Goal: Task Accomplishment & Management: Complete application form

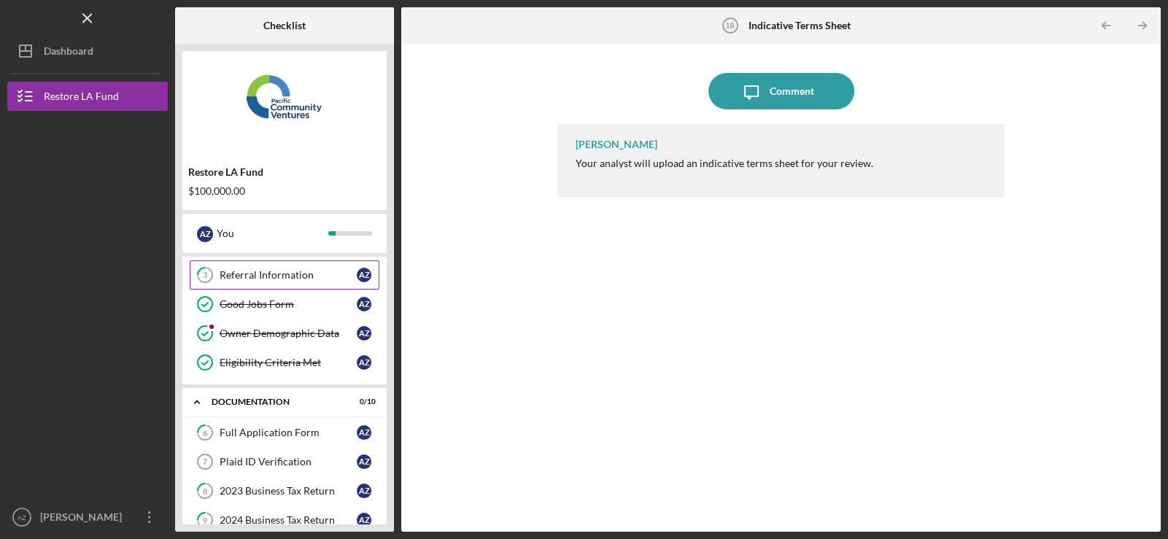
scroll to position [72, 0]
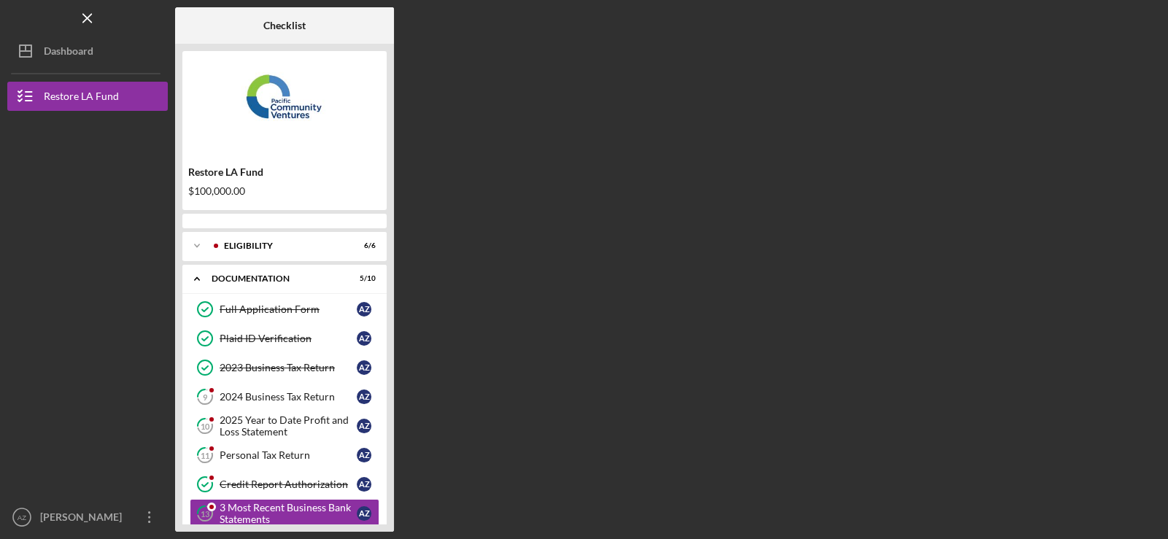
scroll to position [133, 0]
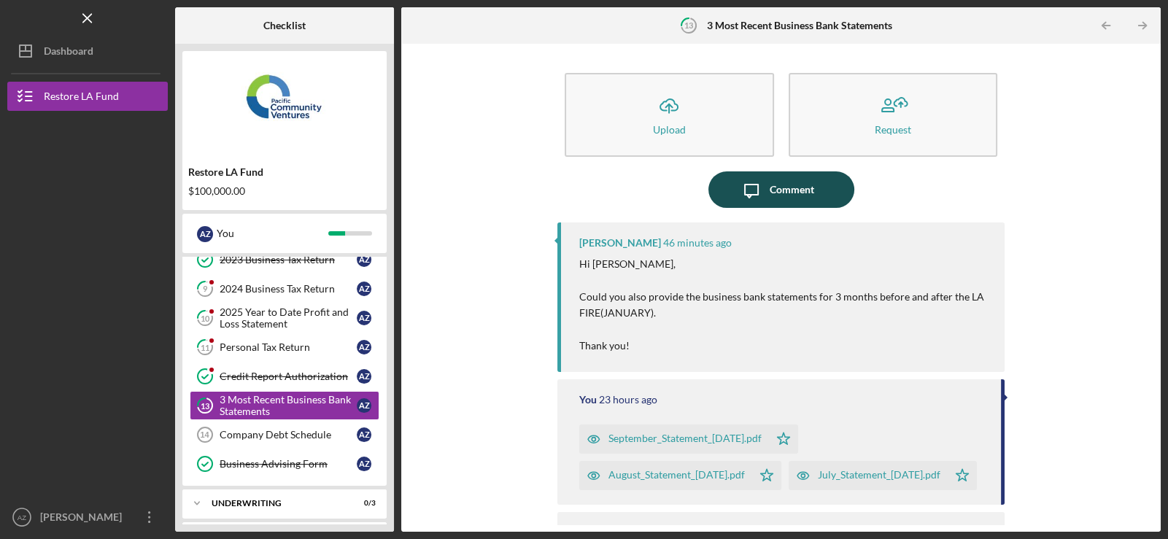
click at [771, 189] on div "Comment" at bounding box center [791, 189] width 44 height 36
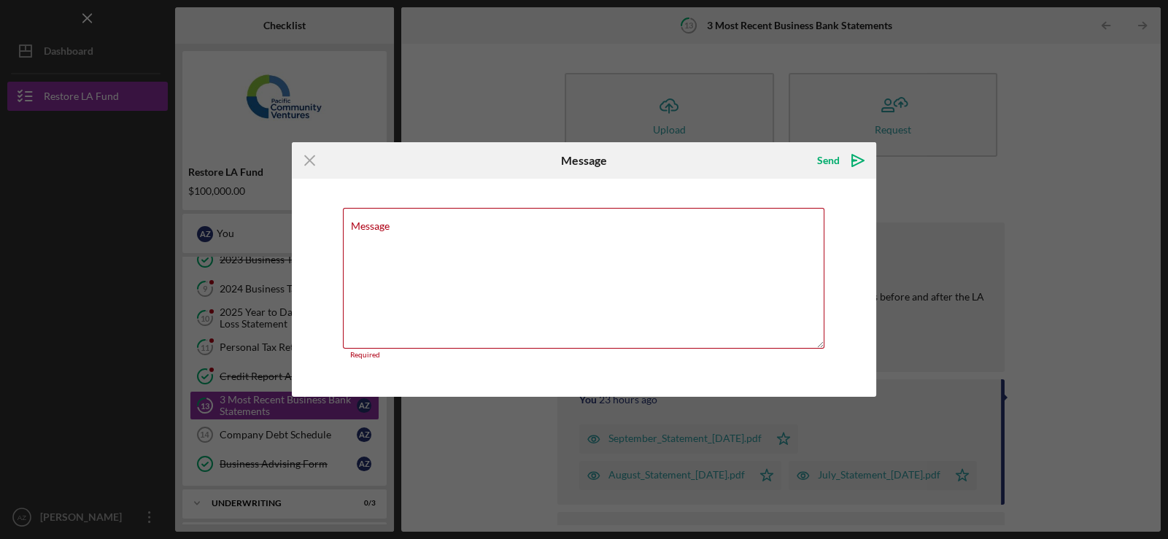
click at [307, 163] on icon "Icon/Menu Close" at bounding box center [310, 160] width 36 height 36
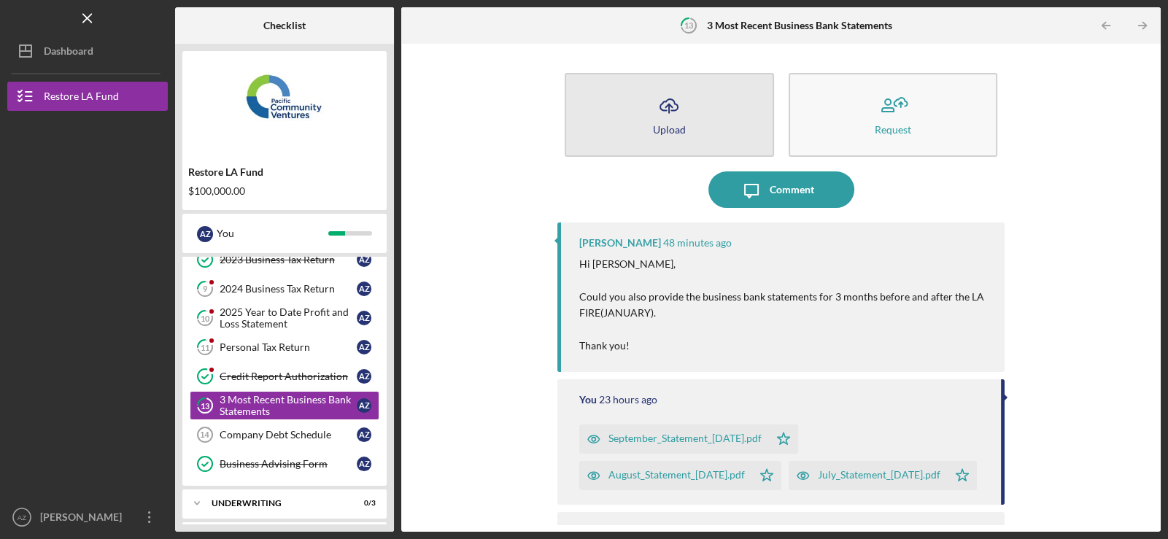
click at [638, 121] on button "Icon/Upload Upload" at bounding box center [669, 115] width 209 height 84
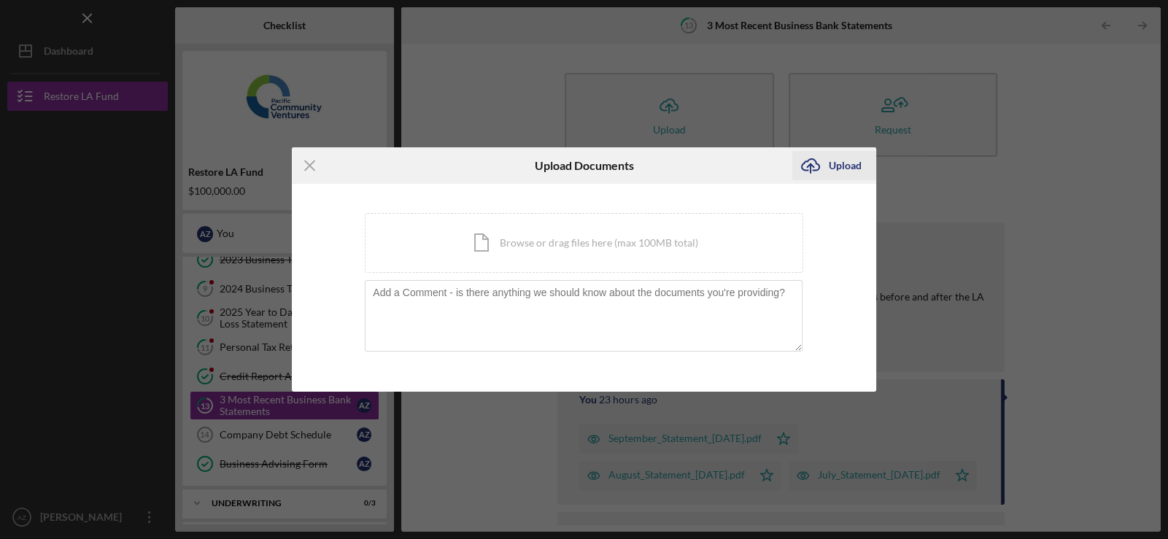
click at [831, 164] on div "Upload" at bounding box center [845, 165] width 33 height 29
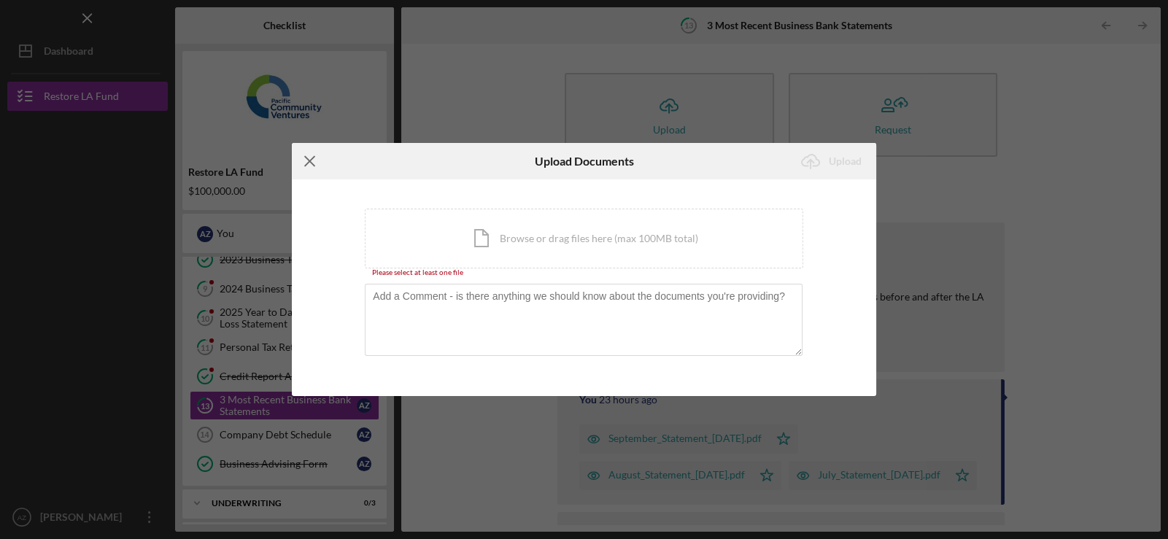
click at [310, 163] on line at bounding box center [309, 161] width 9 height 9
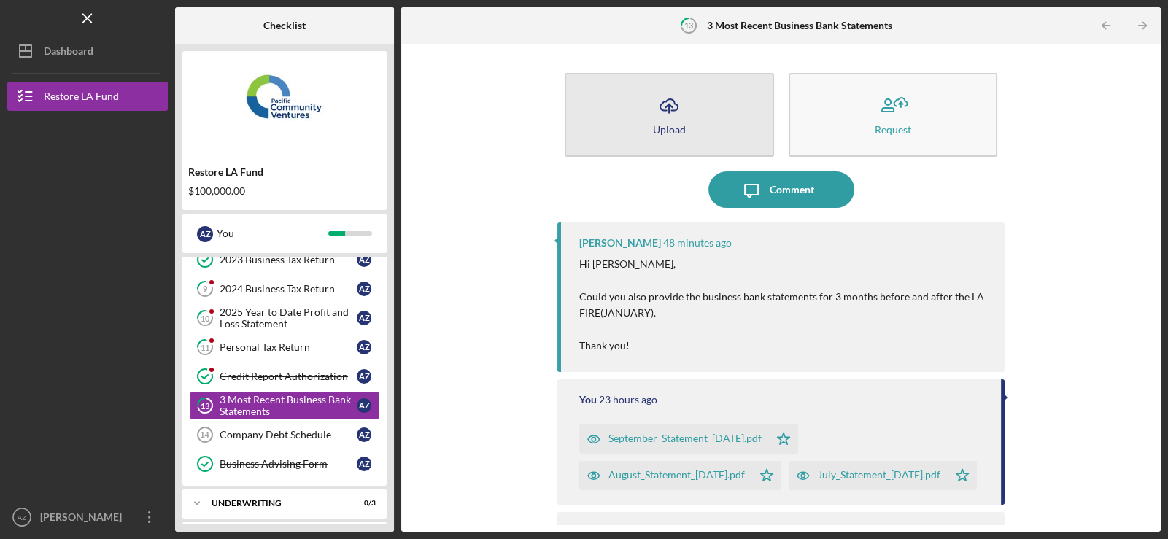
click at [631, 116] on button "Icon/Upload Upload" at bounding box center [669, 115] width 209 height 84
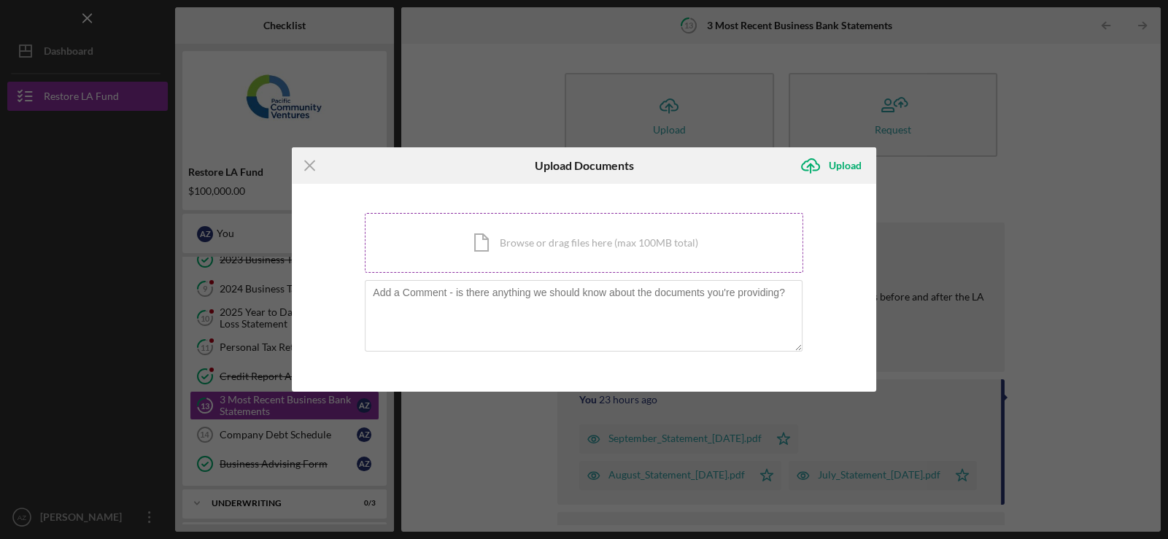
click at [573, 251] on div "Icon/Document Browse or drag files here (max 100MB total) Tap to choose files o…" at bounding box center [584, 243] width 438 height 60
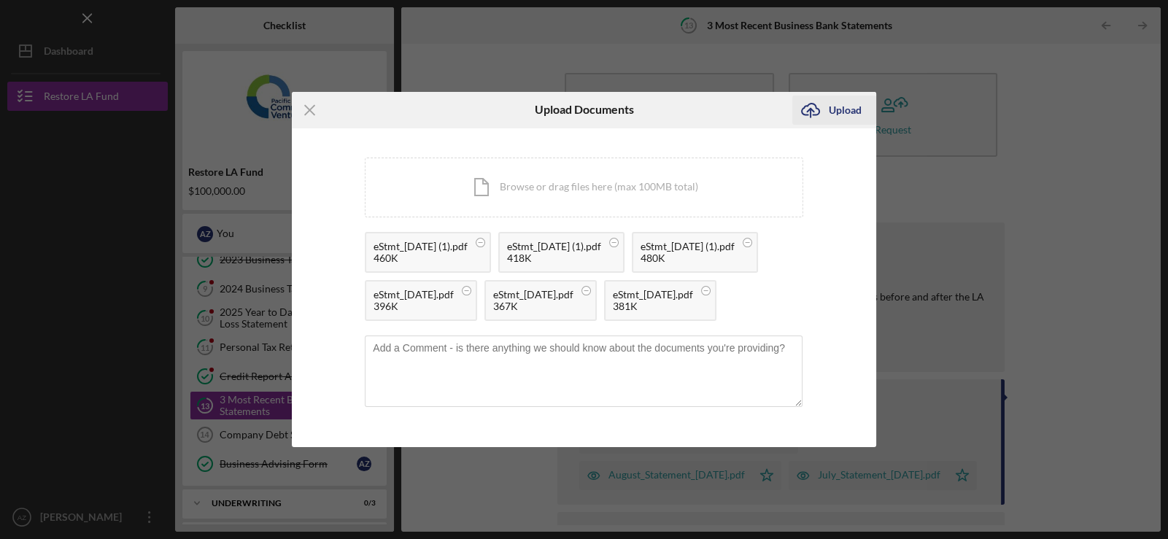
click at [839, 96] on div "Upload" at bounding box center [845, 110] width 33 height 29
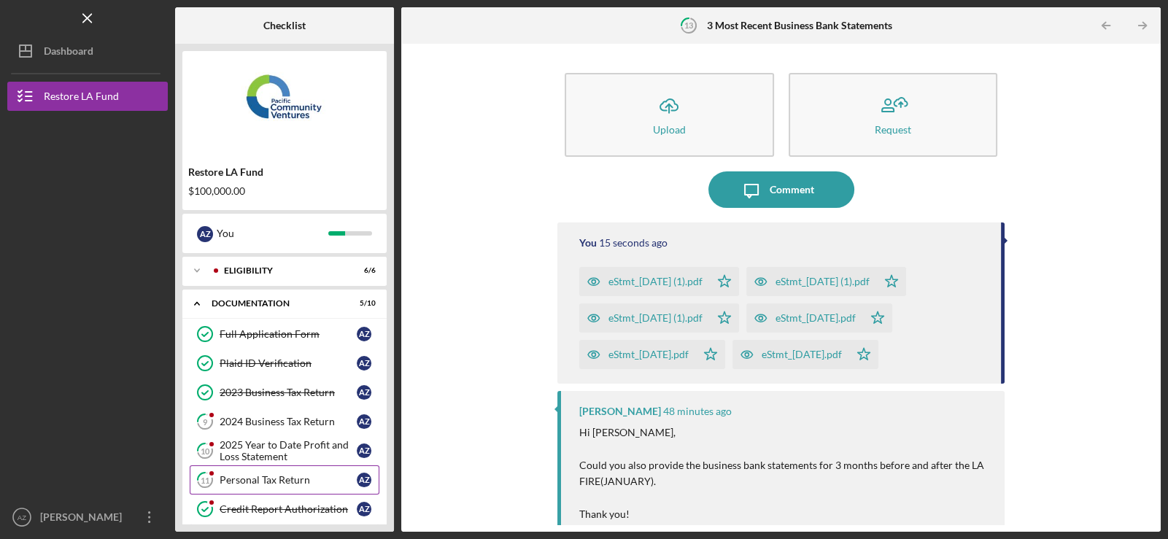
click at [273, 481] on div "Personal Tax Return" at bounding box center [288, 480] width 137 height 12
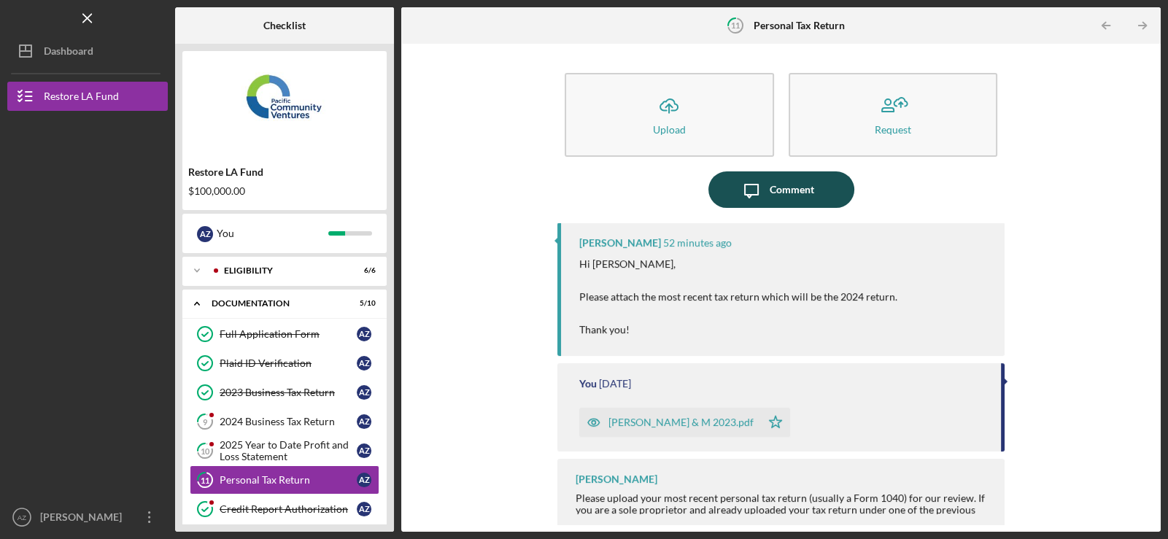
click at [782, 187] on div "Comment" at bounding box center [791, 189] width 44 height 36
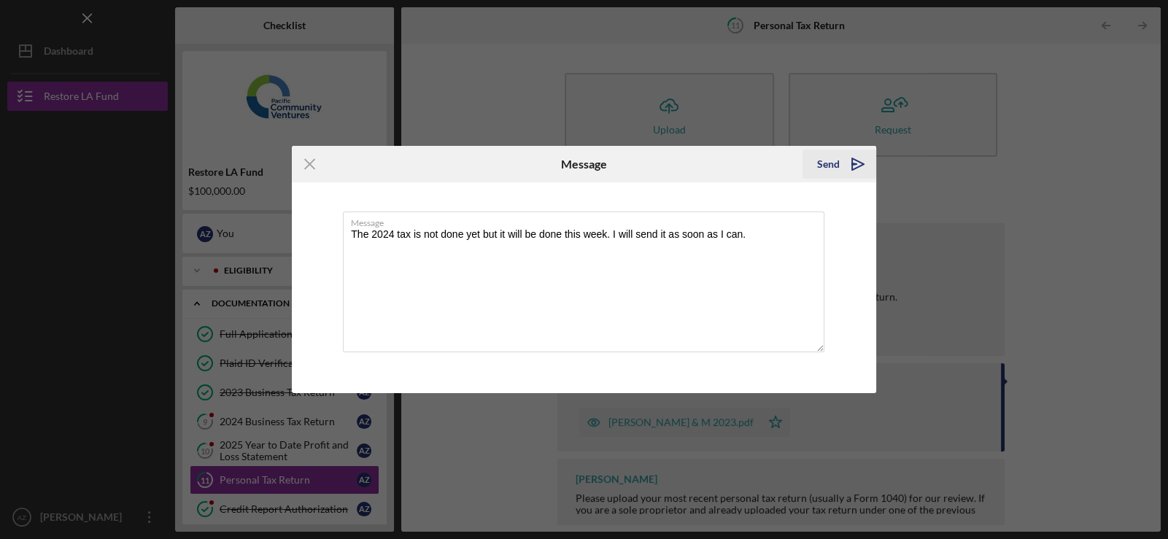
type textarea "The 2024 tax is not done yet but it will be done this week. I will send it as s…"
click at [860, 165] on icon "Icon/icon-invite-send" at bounding box center [857, 164] width 36 height 36
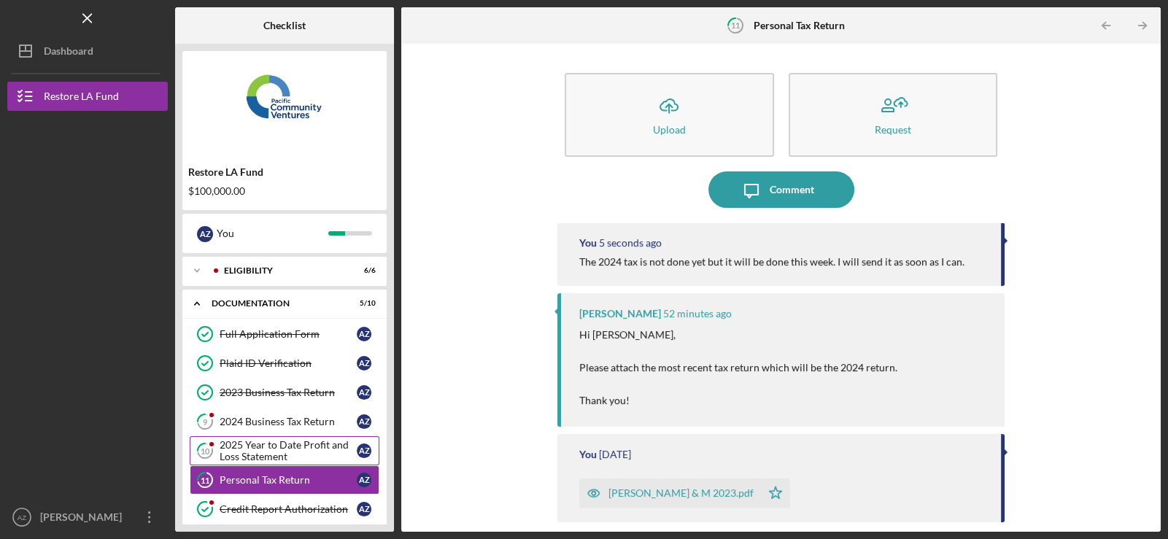
click at [283, 450] on div "2025 Year to Date Profit and Loss Statement" at bounding box center [288, 450] width 137 height 23
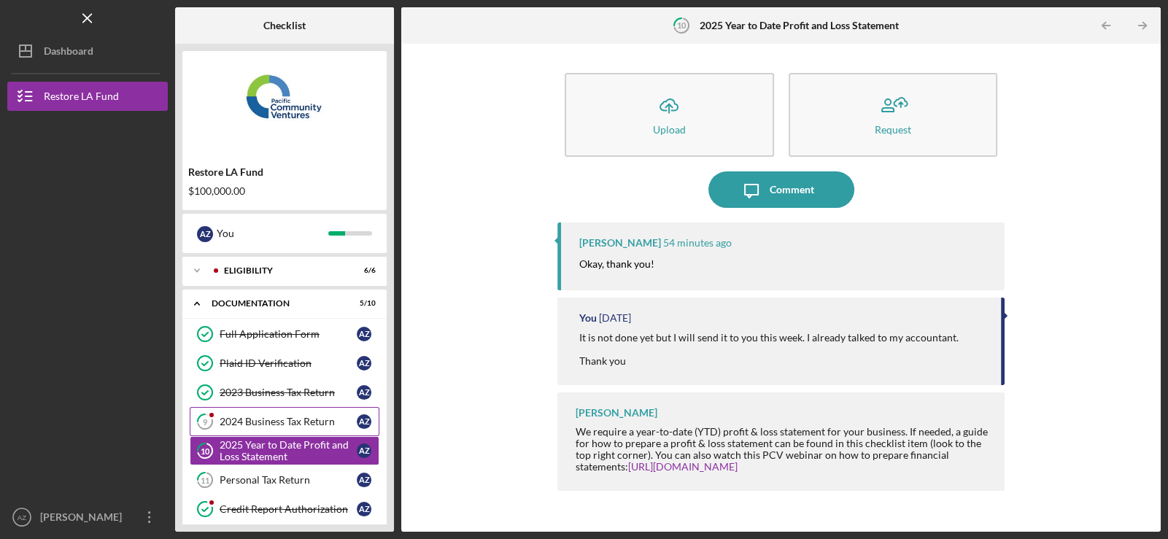
click at [273, 422] on div "2024 Business Tax Return" at bounding box center [288, 422] width 137 height 12
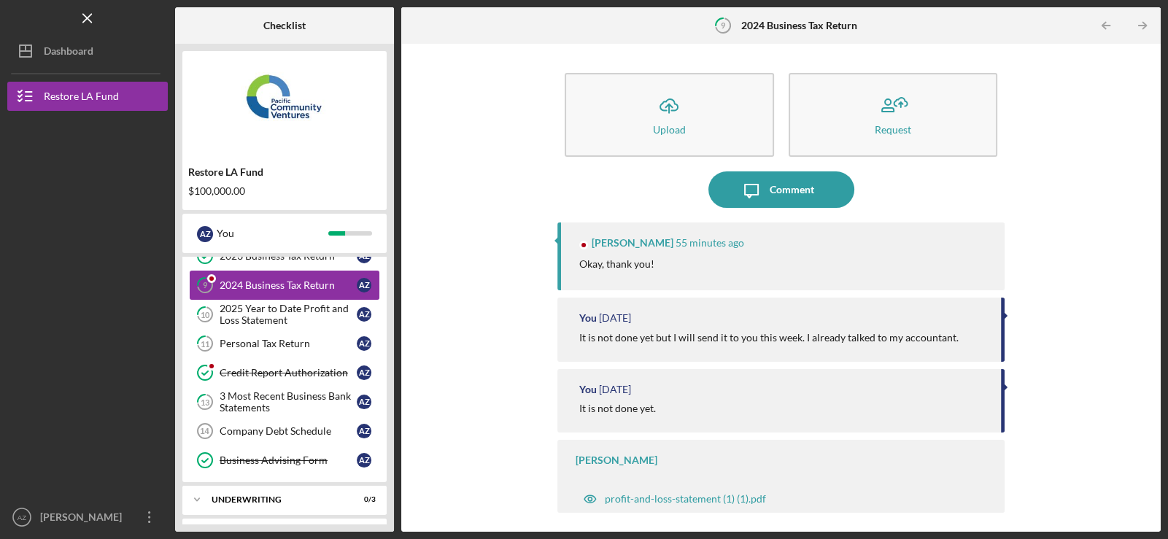
scroll to position [145, 0]
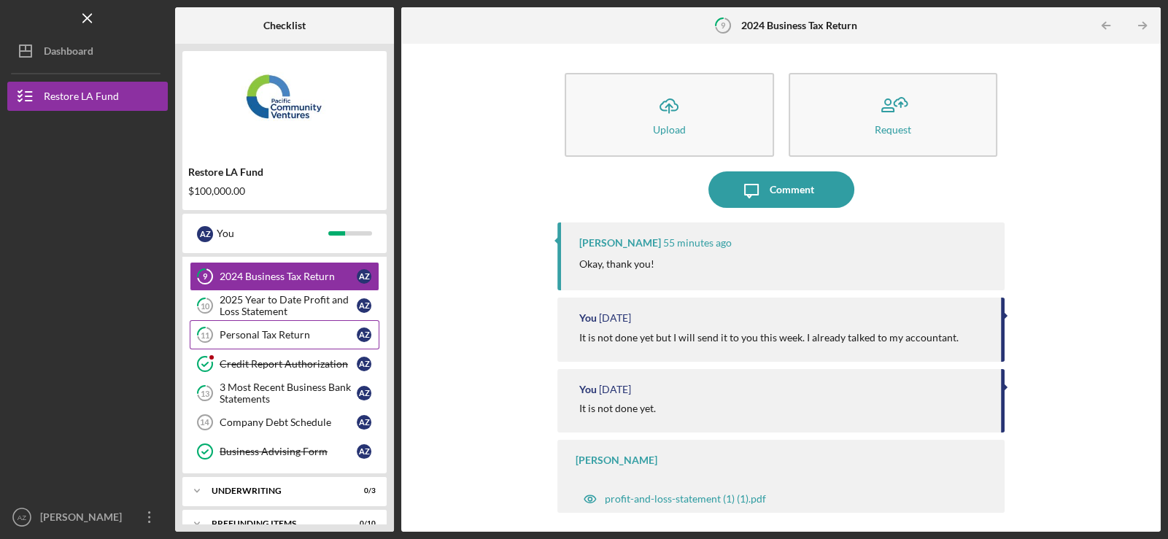
click at [271, 341] on link "11 Personal Tax Return A Z" at bounding box center [285, 334] width 190 height 29
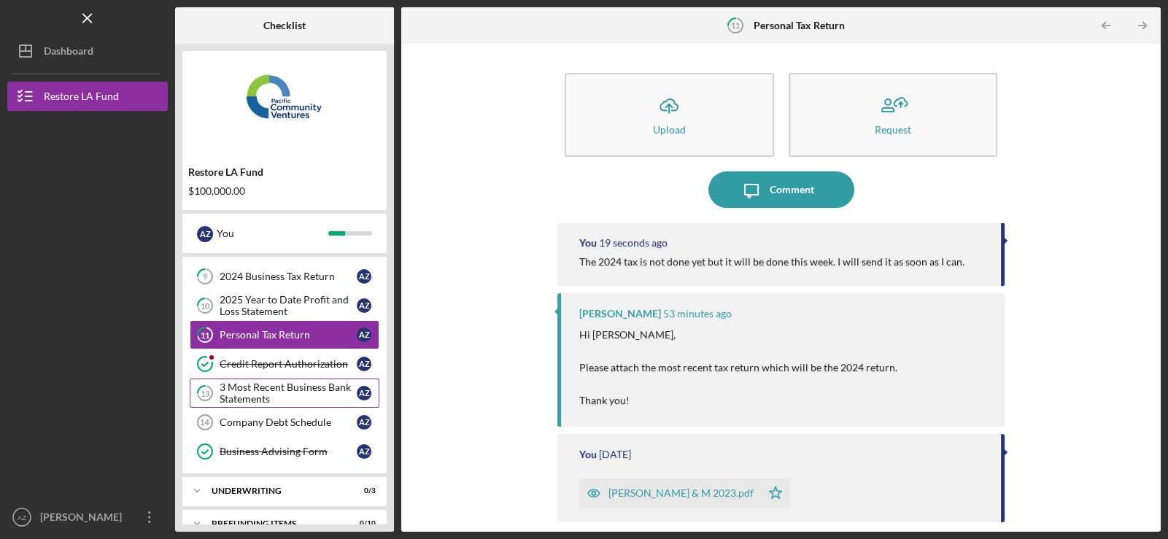
click at [284, 379] on link "13 3 Most Recent Business Bank Statements A Z" at bounding box center [285, 393] width 190 height 29
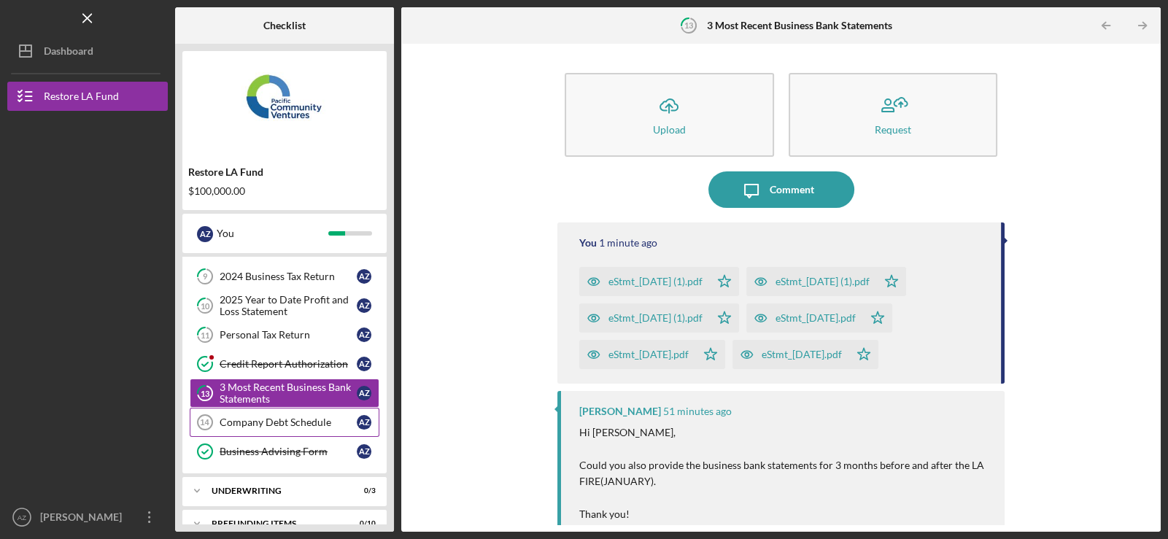
click at [275, 419] on div "Company Debt Schedule" at bounding box center [288, 422] width 137 height 12
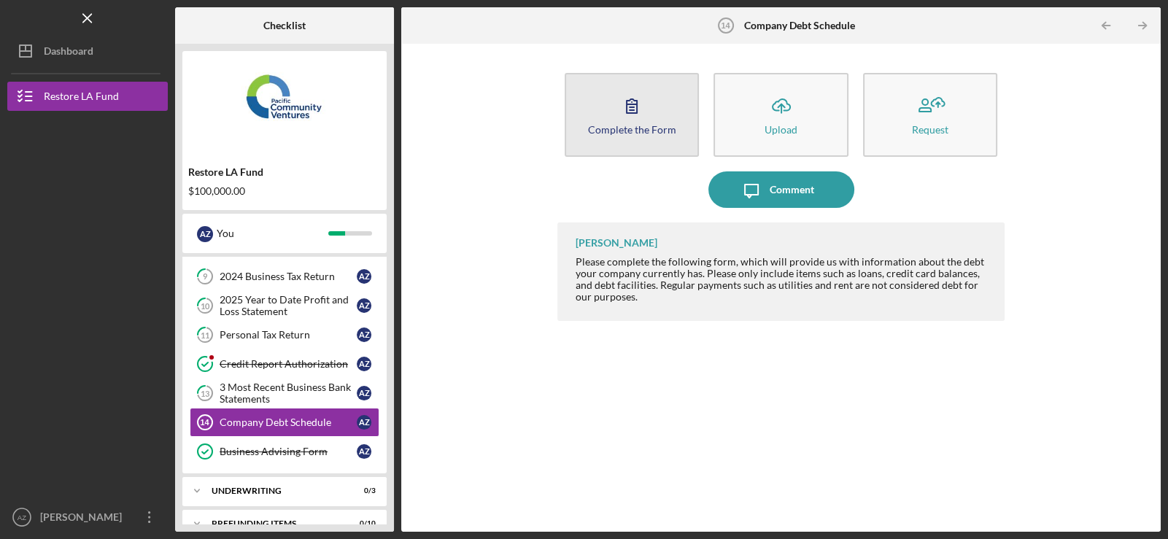
click at [648, 116] on icon "button" at bounding box center [631, 106] width 36 height 36
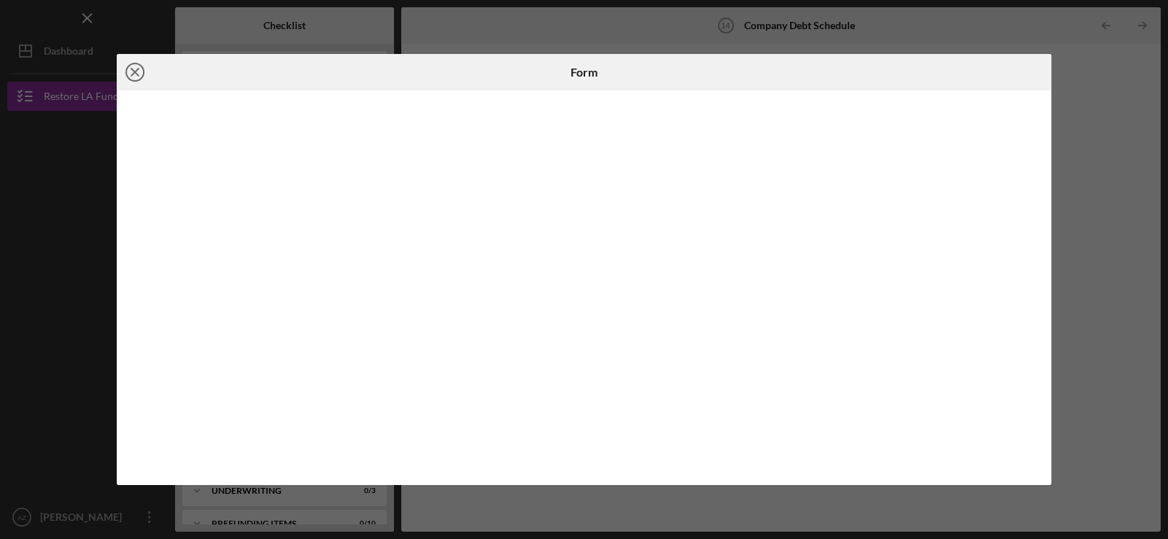
click at [135, 68] on icon "Icon/Close" at bounding box center [135, 72] width 36 height 36
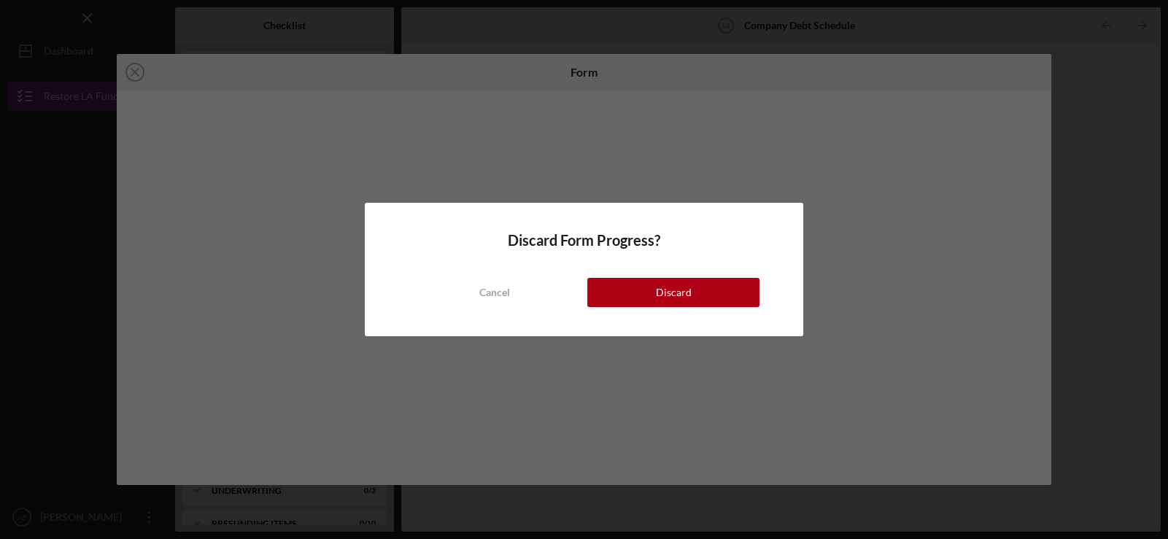
click at [396, 23] on div "Discard Form Progress? Cancel Discard" at bounding box center [584, 269] width 1168 height 539
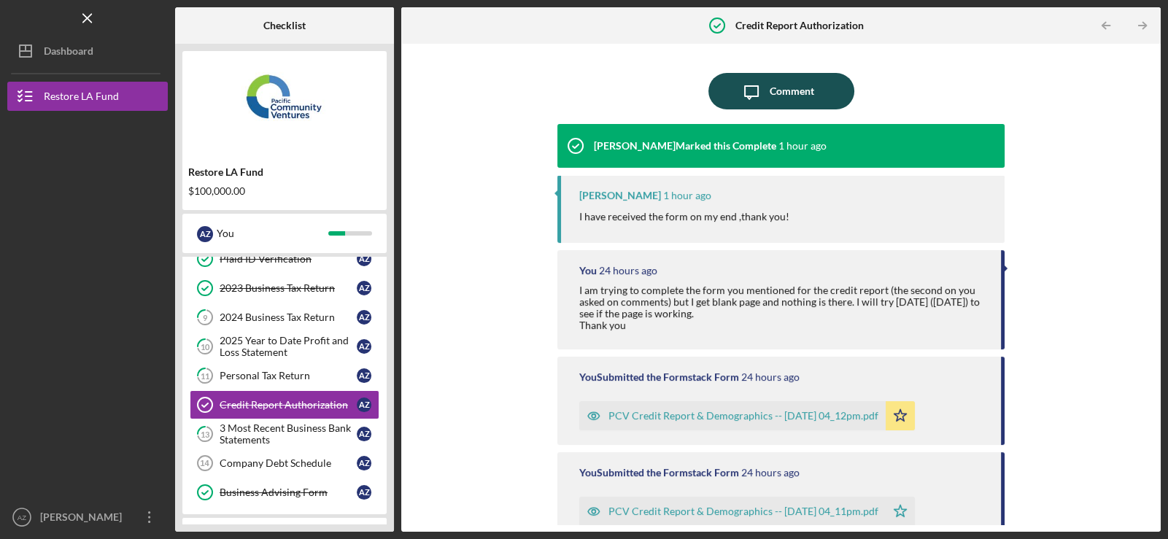
click at [784, 98] on div "Comment" at bounding box center [791, 91] width 44 height 36
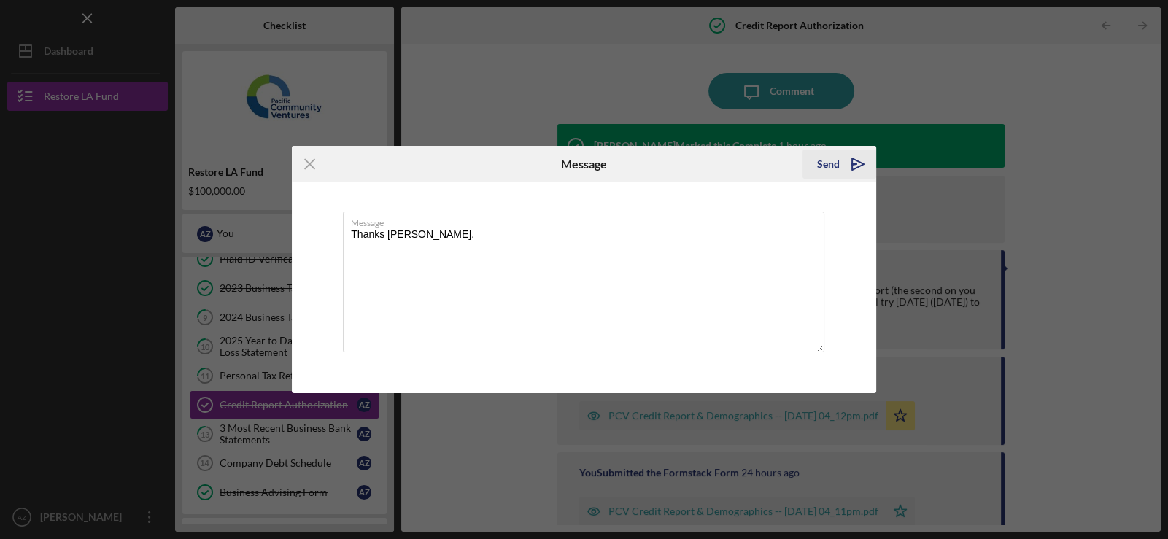
type textarea "Thanks Yash."
click at [822, 168] on div "Send" at bounding box center [828, 164] width 23 height 29
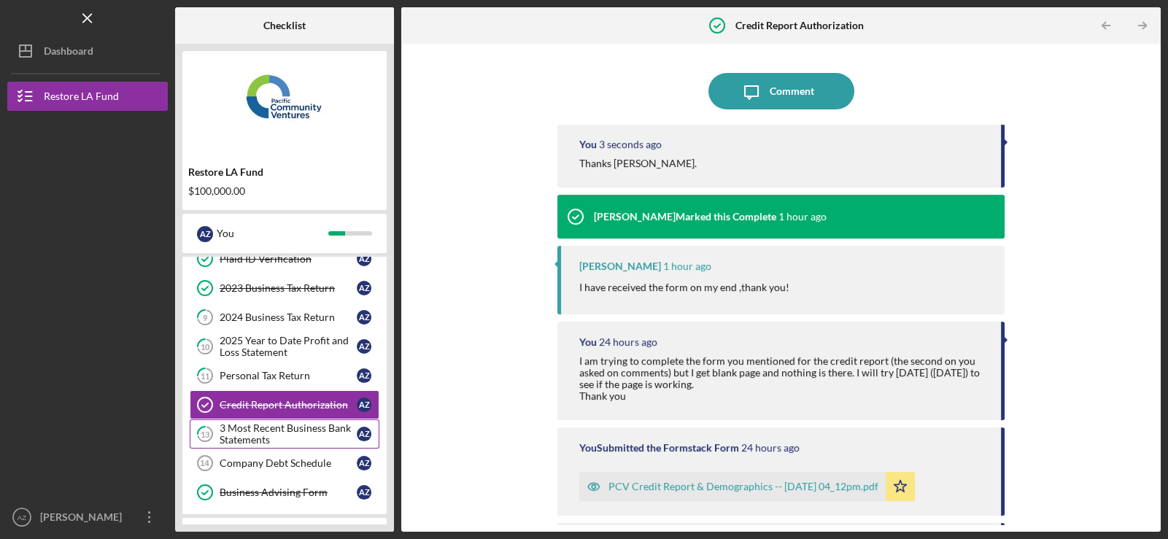
click at [257, 427] on div "3 Most Recent Business Bank Statements" at bounding box center [288, 433] width 137 height 23
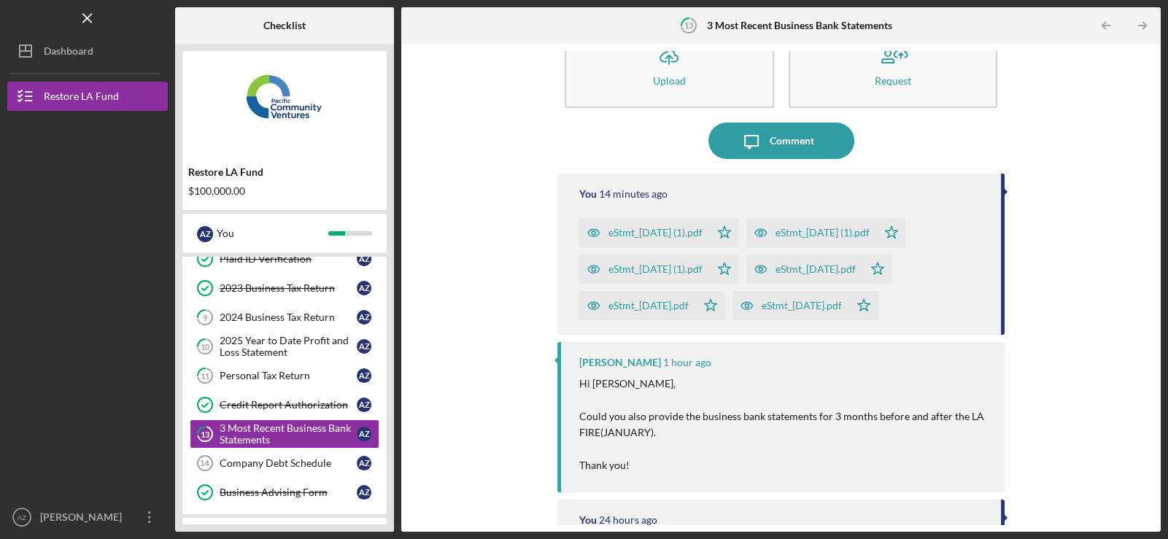
scroll to position [145, 0]
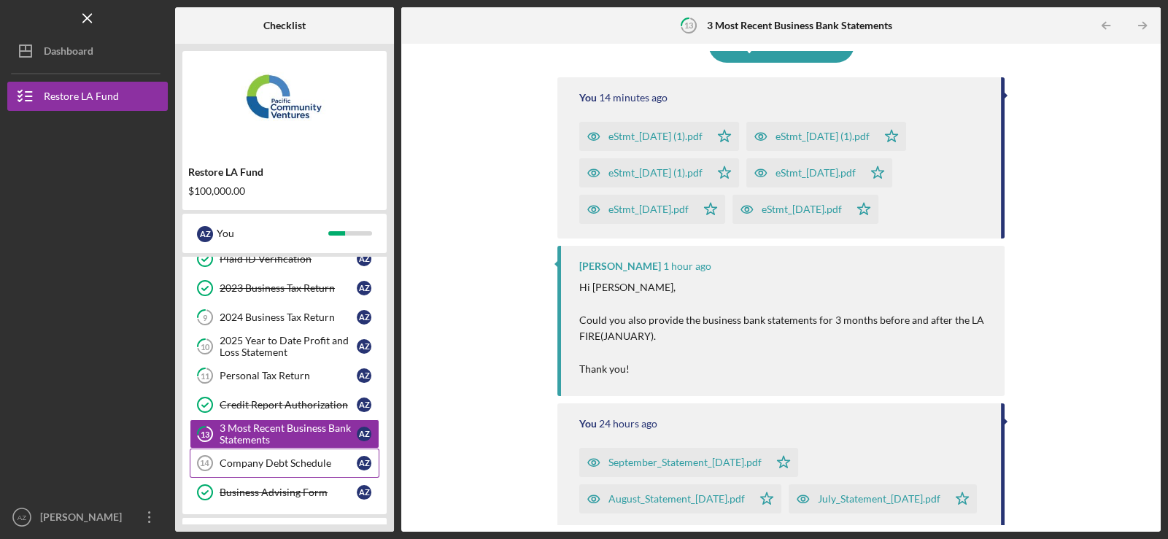
click at [271, 466] on div "Company Debt Schedule" at bounding box center [288, 463] width 137 height 12
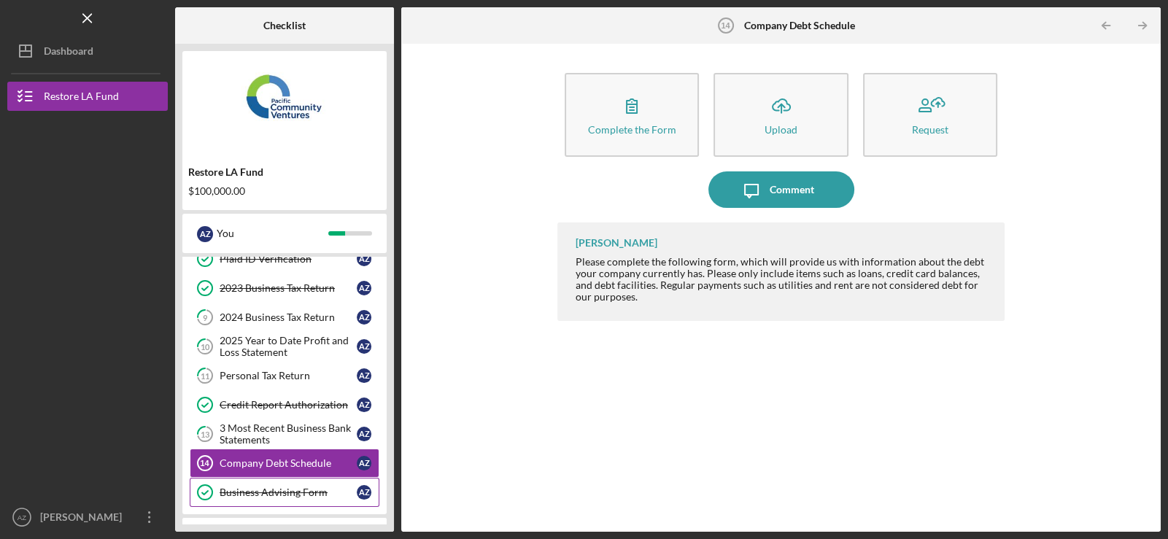
click at [265, 497] on link "Business Advising Form Business Advising Form A Z" at bounding box center [285, 492] width 190 height 29
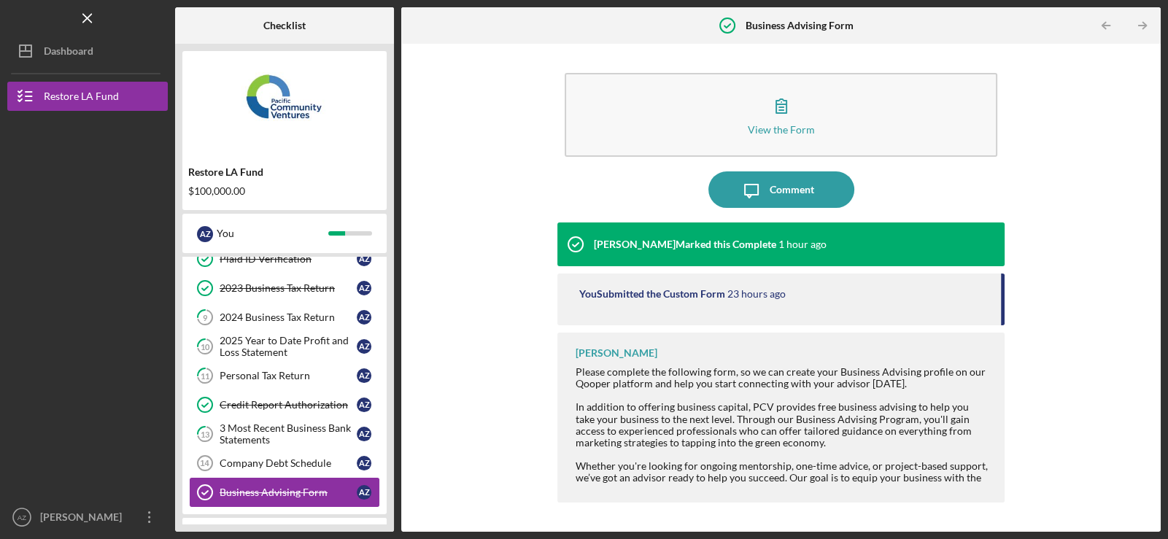
scroll to position [164, 0]
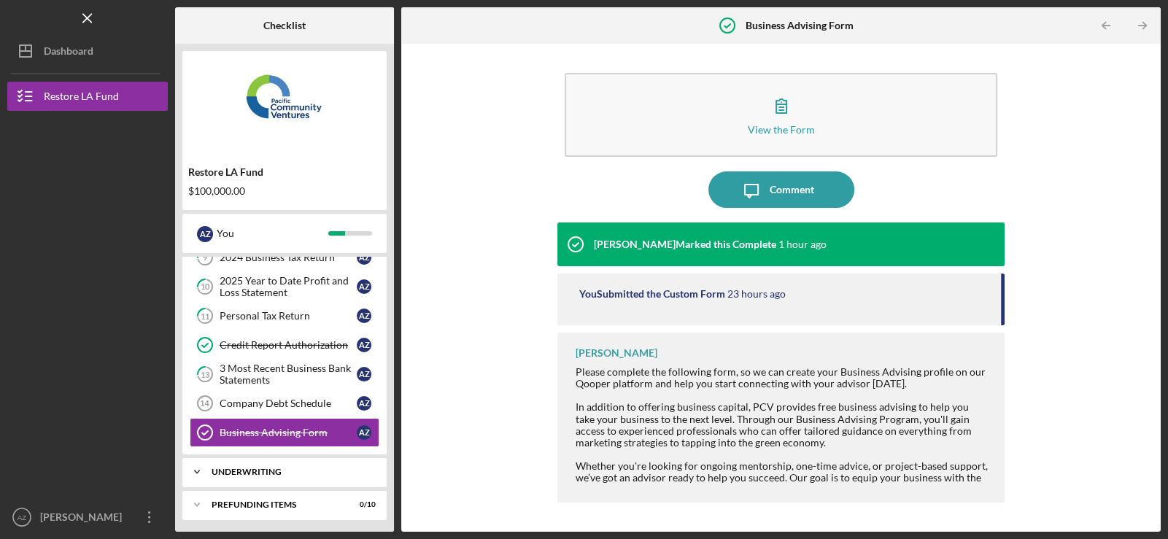
click at [270, 468] on div "Underwriting" at bounding box center [290, 472] width 157 height 9
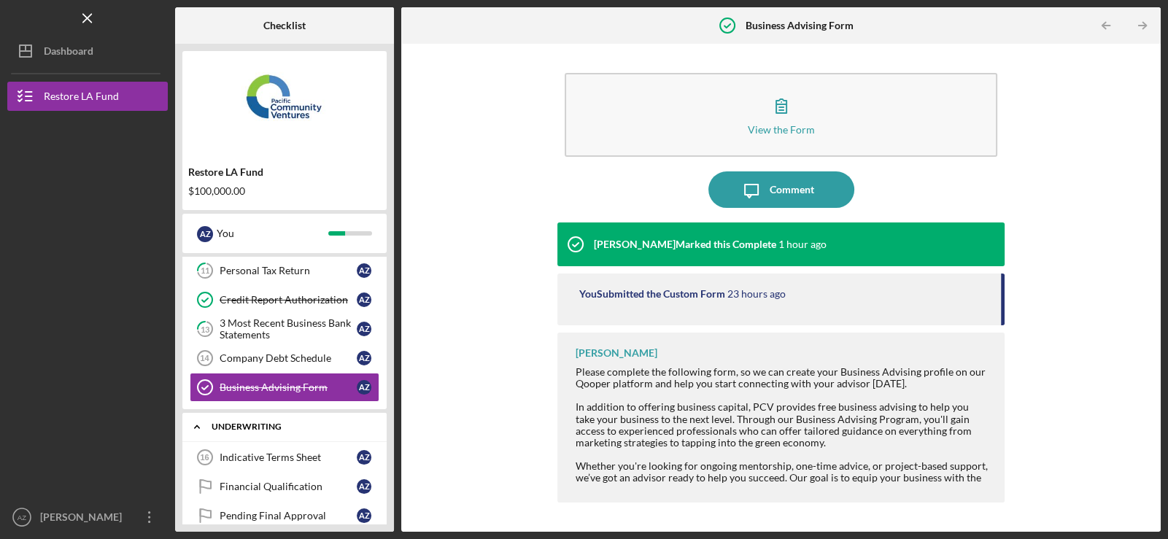
scroll to position [259, 0]
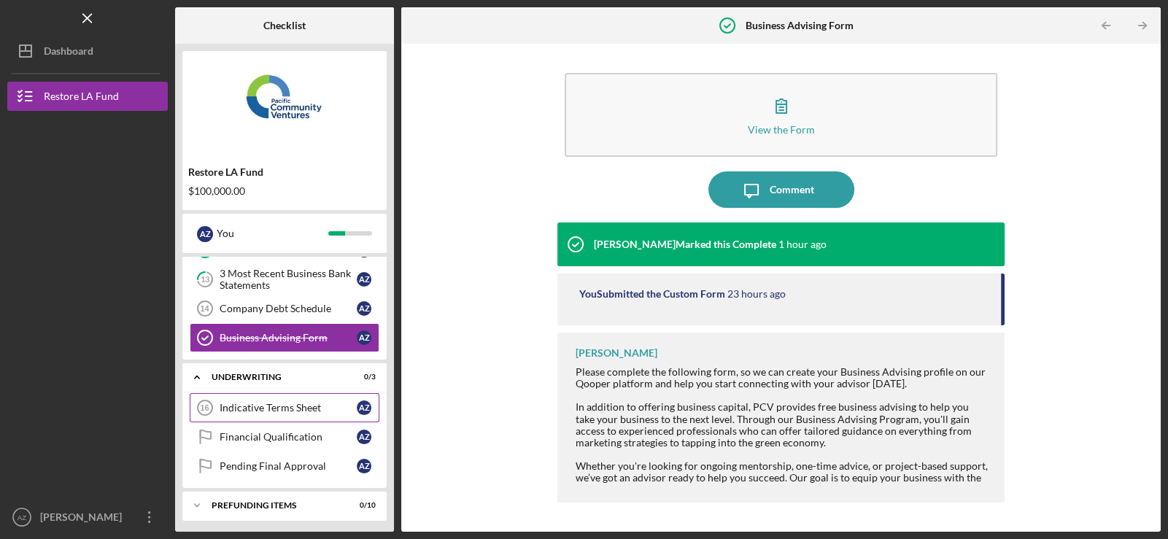
click at [283, 404] on div "Indicative Terms Sheet" at bounding box center [288, 408] width 137 height 12
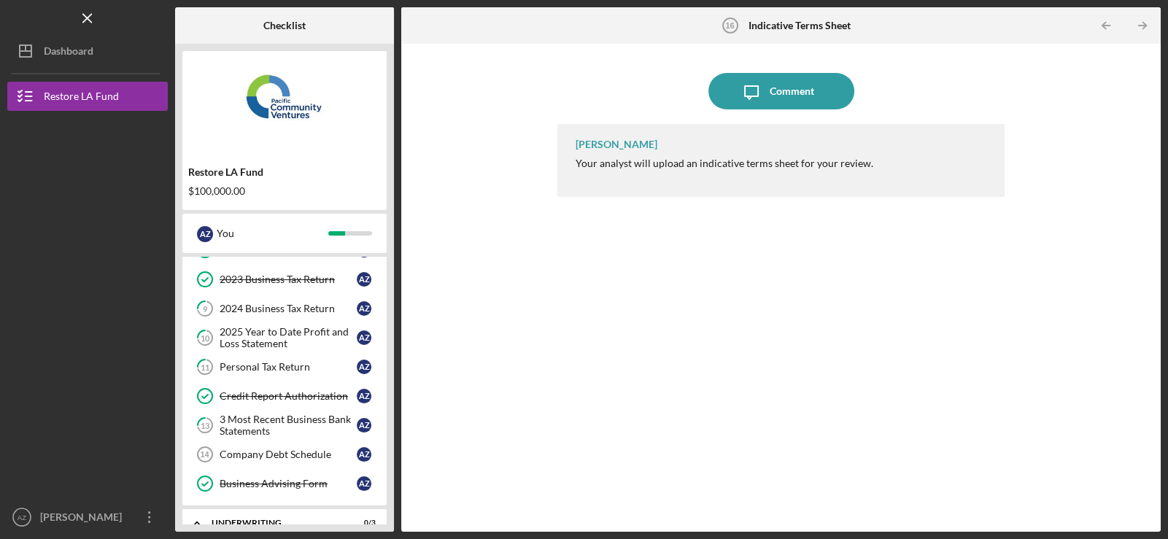
scroll to position [113, 0]
click at [292, 314] on link "9 2024 Business Tax Return A Z" at bounding box center [285, 308] width 190 height 29
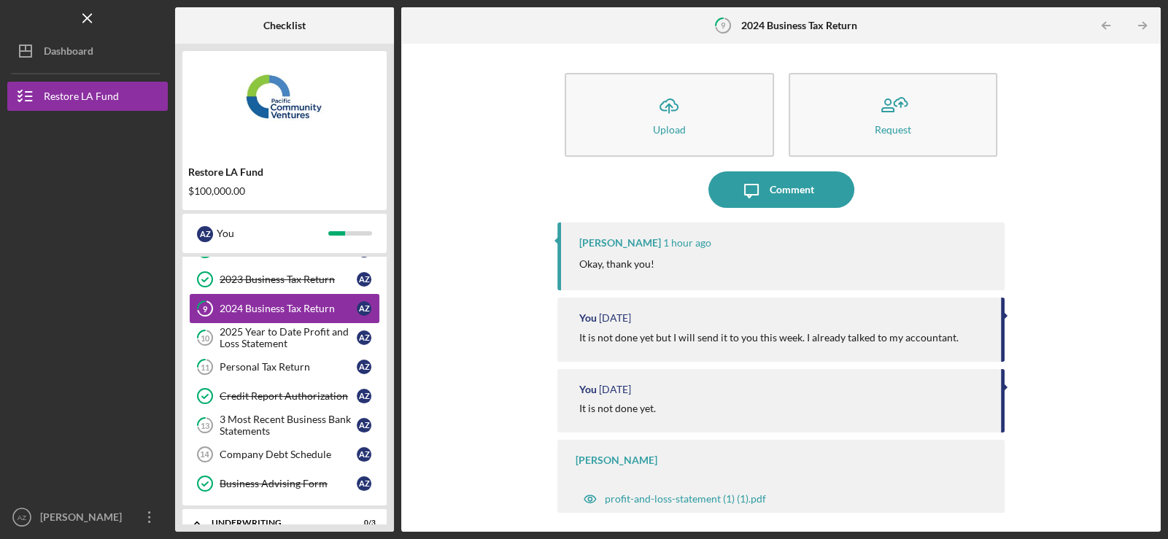
click at [289, 321] on link "9 2024 Business Tax Return A Z" at bounding box center [285, 308] width 190 height 29
click at [288, 336] on div "2025 Year to Date Profit and Loss Statement" at bounding box center [288, 337] width 137 height 23
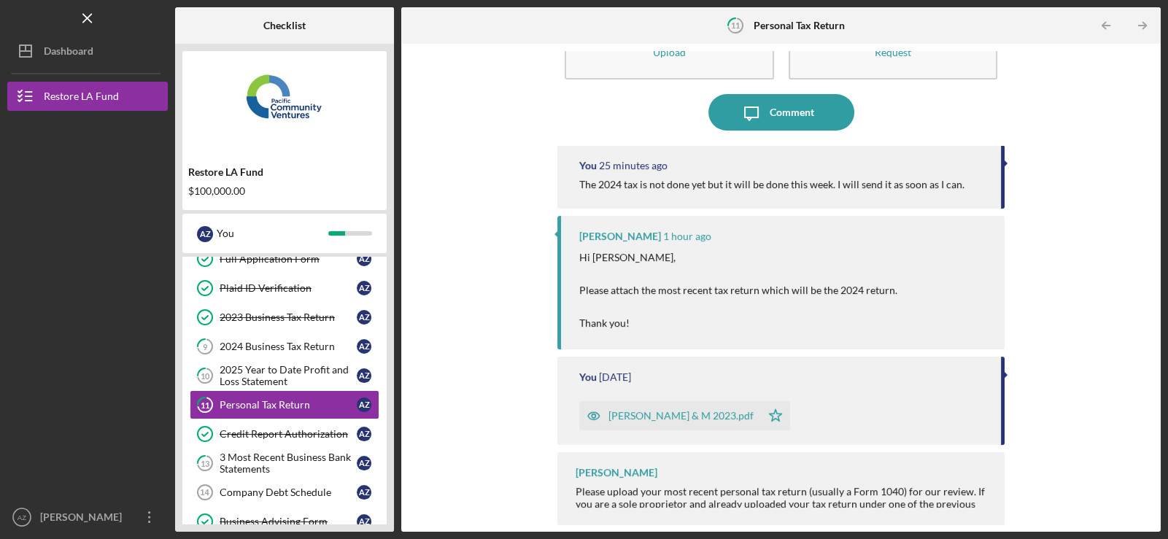
scroll to position [78, 0]
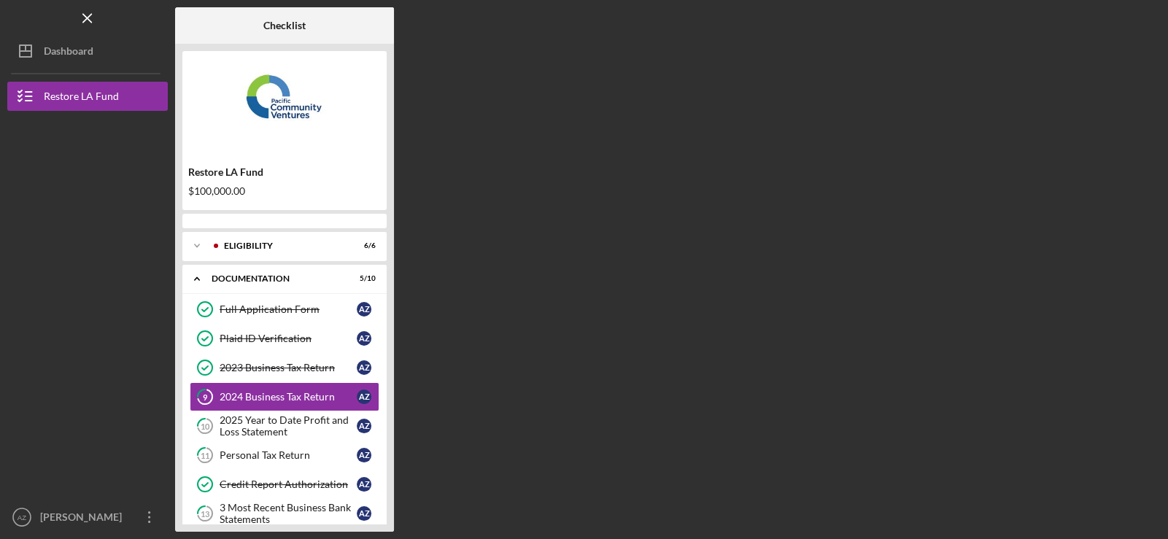
scroll to position [18, 0]
